Goal: Task Accomplishment & Management: Use online tool/utility

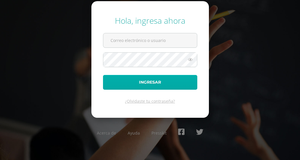
type input "fgironr@donbosco.edu.gt"
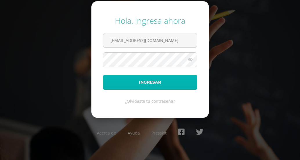
click at [116, 81] on button "Ingresar" at bounding box center [150, 82] width 94 height 15
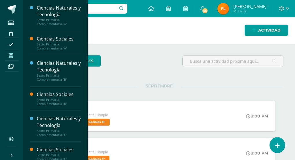
click at [9, 57] on icon at bounding box center [11, 55] width 4 height 5
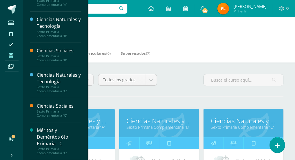
scroll to position [116, 0]
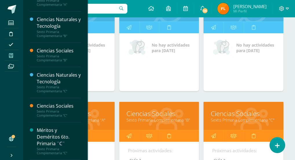
click at [227, 114] on link "Ciencias Sociales" at bounding box center [243, 113] width 65 height 9
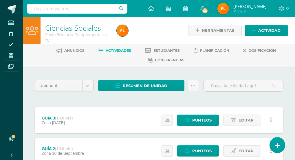
scroll to position [73, 0]
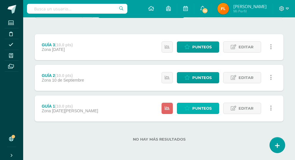
click at [198, 109] on span "Punteos" at bounding box center [201, 108] width 19 height 11
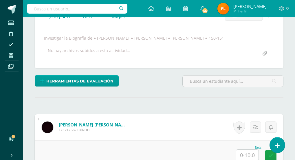
scroll to position [160, 0]
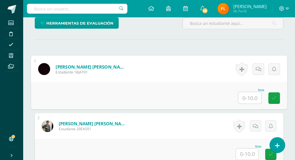
click at [243, 99] on input "text" at bounding box center [249, 98] width 23 height 12
type input "6"
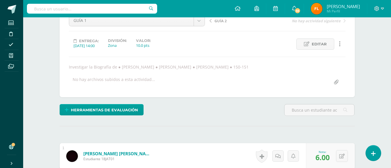
scroll to position [179, 0]
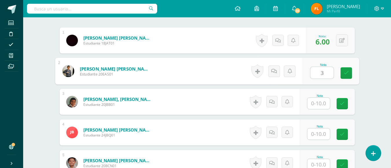
type input "3"
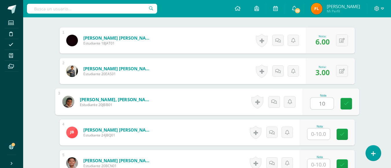
type input "10"
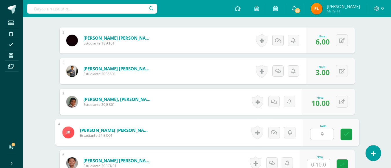
type input "9"
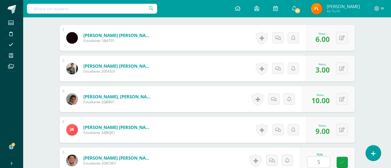
scroll to position [291, 0]
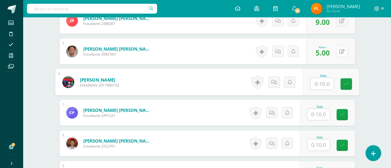
click at [295, 50] on button at bounding box center [342, 51] width 12 height 12
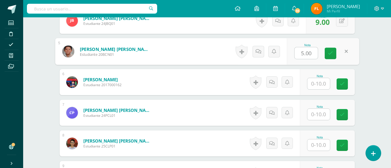
click at [295, 53] on input "5.00" at bounding box center [306, 54] width 23 height 12
type input "5"
type input "10"
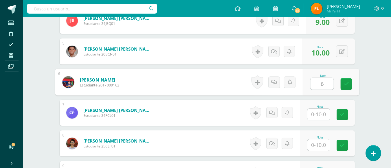
type input "6"
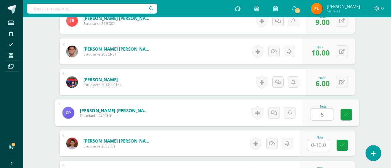
type input "5"
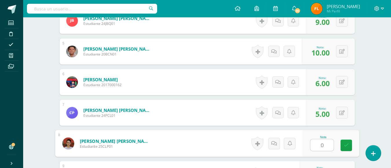
type input "0"
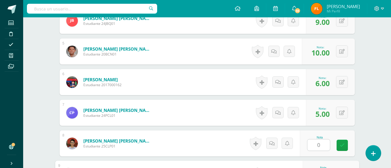
scroll to position [383, 0]
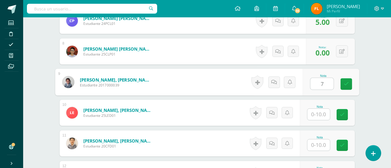
type input "7"
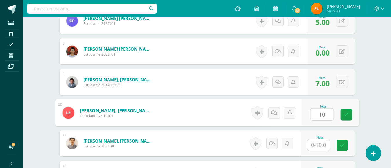
type input "10"
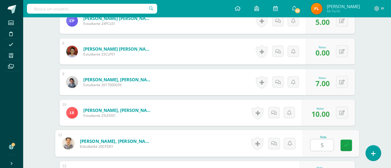
type input "5"
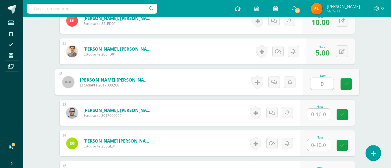
type input "0"
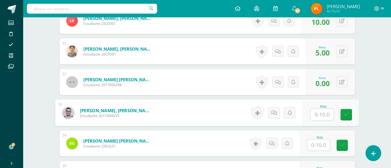
type input "0"
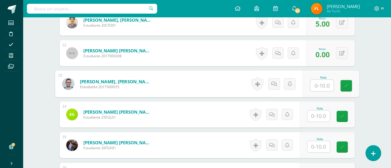
scroll to position [533, 0]
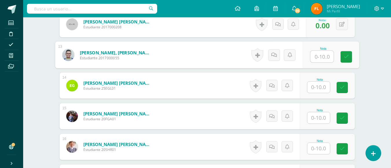
click at [295, 90] on input "text" at bounding box center [319, 87] width 23 height 11
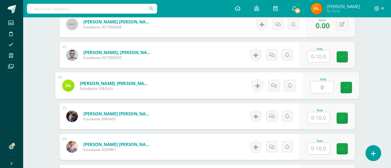
type input "0"
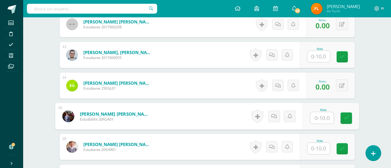
click at [295, 151] on input "text" at bounding box center [319, 148] width 23 height 11
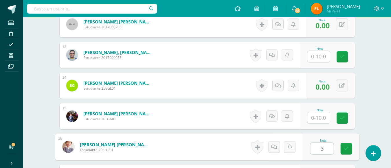
type input "3"
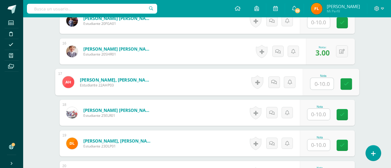
scroll to position [658, 0]
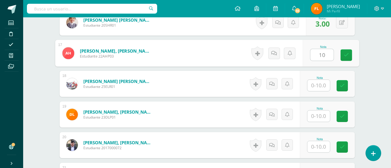
type input "10"
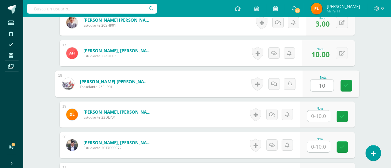
type input "10"
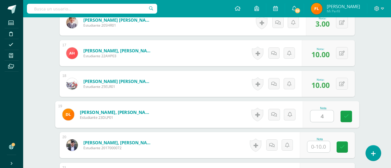
type input "4"
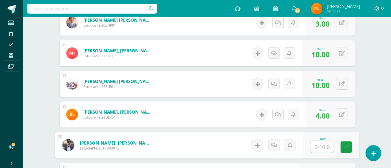
scroll to position [716, 0]
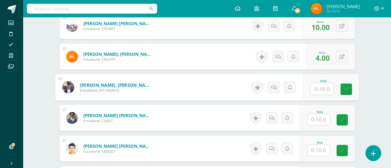
click at [295, 120] on input "text" at bounding box center [319, 119] width 23 height 11
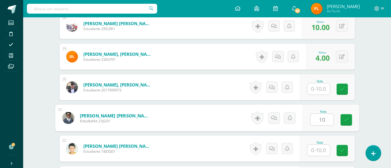
type input "10"
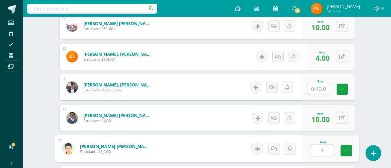
type input "7"
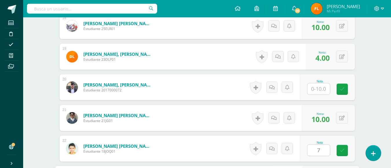
scroll to position [813, 0]
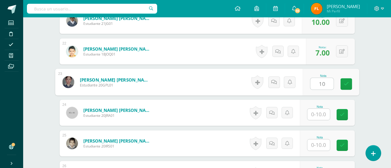
type input "10"
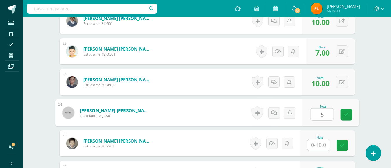
type input "5"
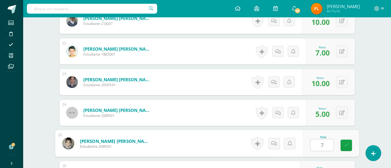
type input "7"
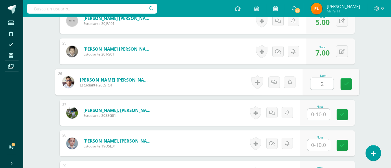
type input "2"
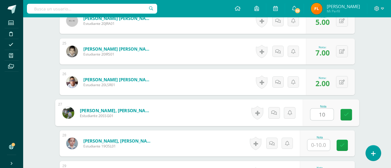
type input "10"
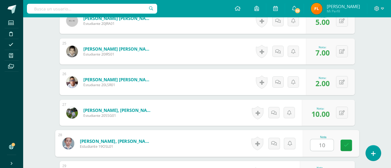
type input "10"
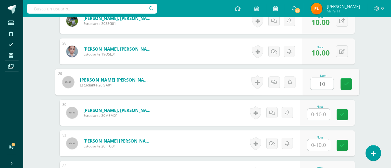
type input "10"
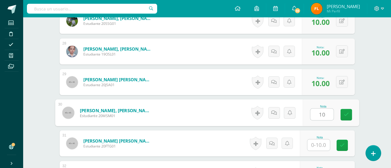
type input "10"
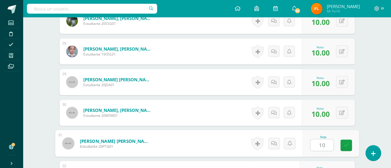
type input "10"
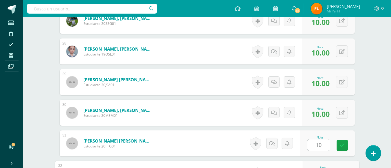
scroll to position [1090, 0]
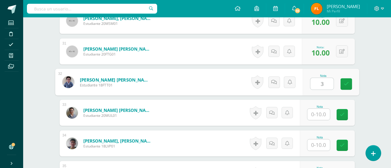
type input "3"
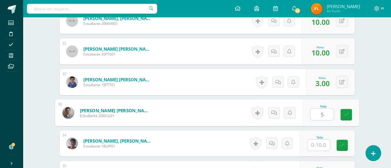
type input "5"
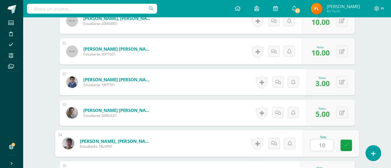
type input "10"
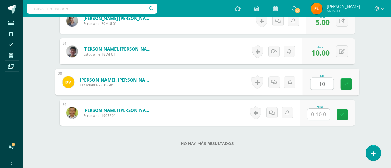
type input "10"
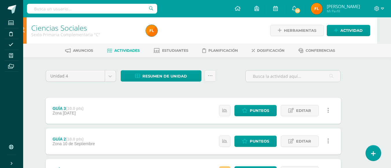
scroll to position [56, 14]
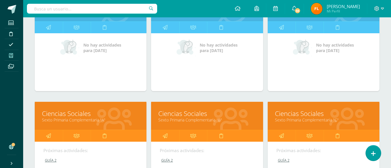
scroll to position [145, 0]
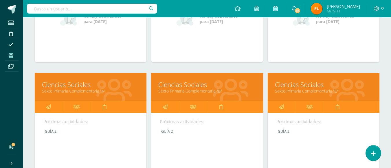
click at [177, 86] on link "Ciencias Sociales" at bounding box center [206, 84] width 97 height 9
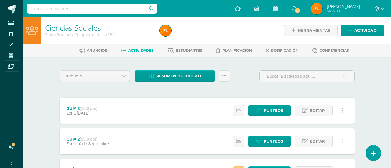
scroll to position [56, 0]
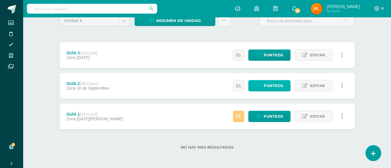
click at [268, 85] on span "Punteos" at bounding box center [273, 86] width 19 height 11
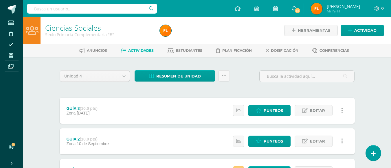
scroll to position [56, 0]
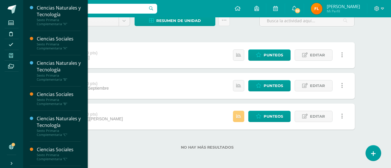
click at [12, 58] on icon at bounding box center [11, 55] width 4 height 5
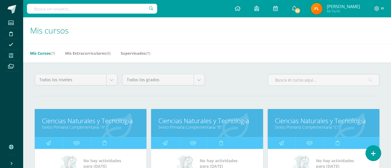
scroll to position [145, 0]
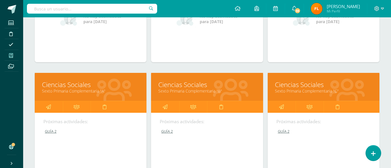
click at [79, 87] on link "Ciencias Sociales" at bounding box center [90, 84] width 97 height 9
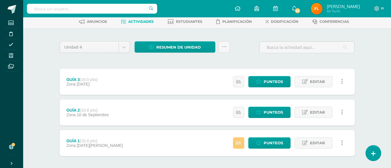
scroll to position [56, 0]
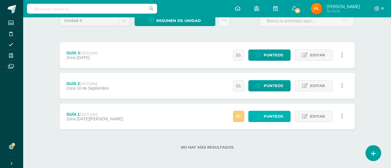
click at [265, 115] on span "Punteos" at bounding box center [273, 116] width 19 height 11
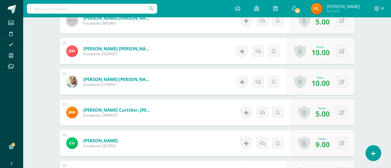
scroll to position [897, 0]
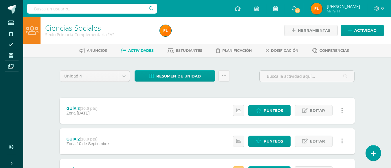
scroll to position [56, 0]
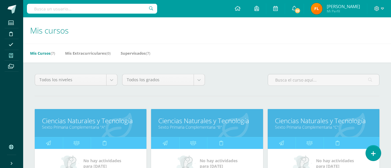
scroll to position [58, 0]
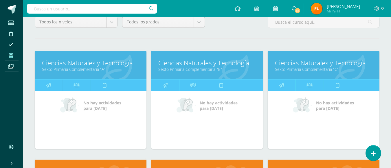
click at [108, 64] on link "Ciencias Naturales y Tecnología" at bounding box center [90, 63] width 97 height 9
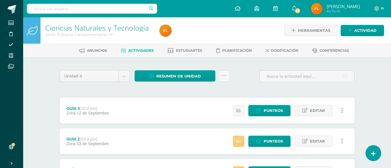
scroll to position [56, 0]
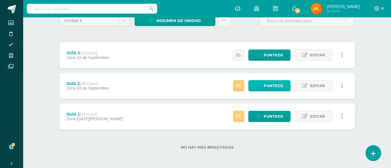
click at [269, 81] on span "Punteos" at bounding box center [273, 86] width 19 height 11
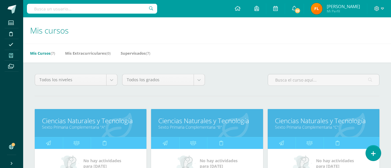
click at [210, 125] on link "Sexto Primaria Complementaria "B"" at bounding box center [206, 128] width 97 height 6
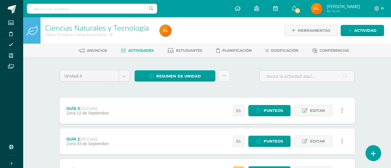
scroll to position [56, 0]
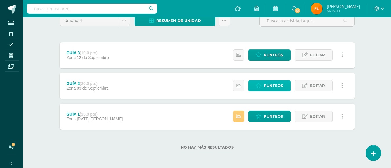
click at [262, 88] on link "Punteos" at bounding box center [270, 85] width 42 height 11
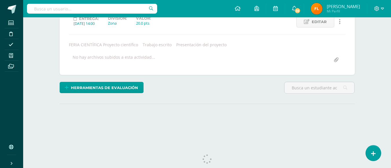
scroll to position [98, 0]
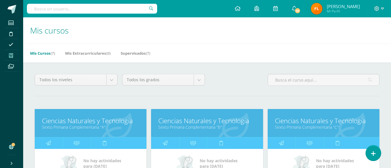
click at [313, 122] on link "Ciencias Naturales y Tecnología" at bounding box center [323, 120] width 97 height 9
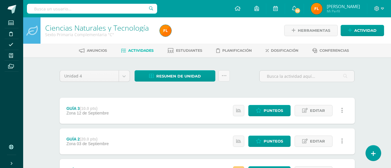
scroll to position [56, 0]
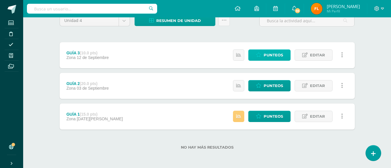
click at [256, 57] on icon at bounding box center [259, 55] width 6 height 5
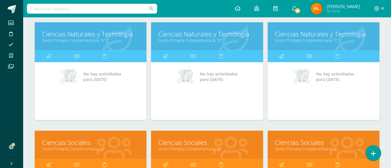
scroll to position [58, 0]
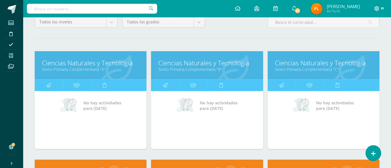
click at [383, 8] on icon at bounding box center [382, 8] width 3 height 5
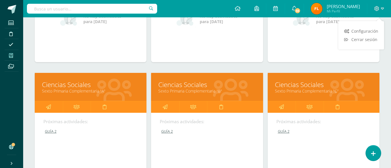
click at [183, 85] on link "Ciencias Sociales" at bounding box center [206, 84] width 97 height 9
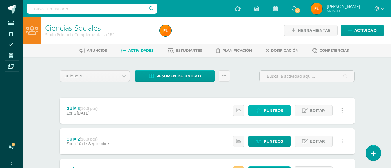
click at [283, 111] on span "Punteos" at bounding box center [273, 110] width 19 height 11
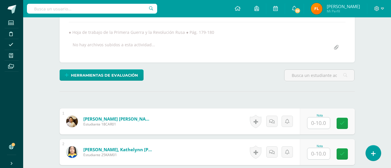
scroll to position [185, 0]
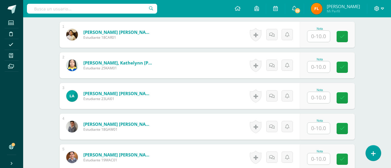
click at [382, 9] on icon at bounding box center [382, 9] width 3 height 2
click at [364, 39] on span "Cerrar sesión" at bounding box center [364, 40] width 26 height 6
